Goal: Transaction & Acquisition: Purchase product/service

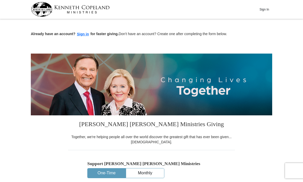
click at [265, 10] on button "Sign In" at bounding box center [264, 9] width 15 height 8
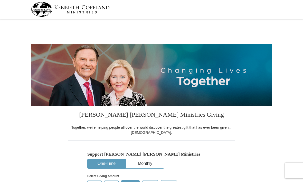
select select "TN"
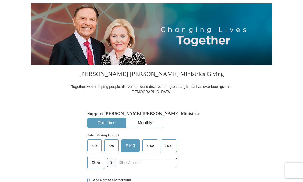
scroll to position [41, 0]
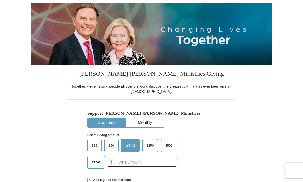
click at [98, 159] on span "Other" at bounding box center [95, 163] width 13 height 8
click at [0, 0] on input "Other" at bounding box center [0, 0] width 0 height 0
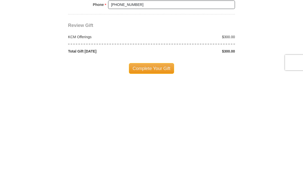
scroll to position [348, 0]
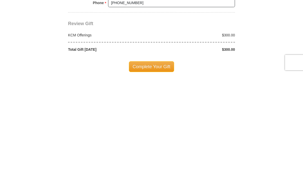
type input "300"
click at [150, 170] on span "Complete Your Gift" at bounding box center [151, 175] width 45 height 11
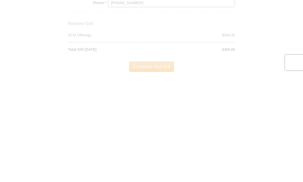
scroll to position [457, 0]
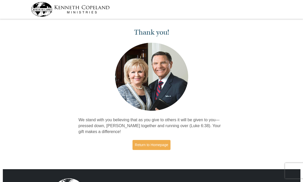
click at [150, 142] on link "Return to Homepage" at bounding box center [151, 145] width 38 height 10
